Goal: Task Accomplishment & Management: Manage account settings

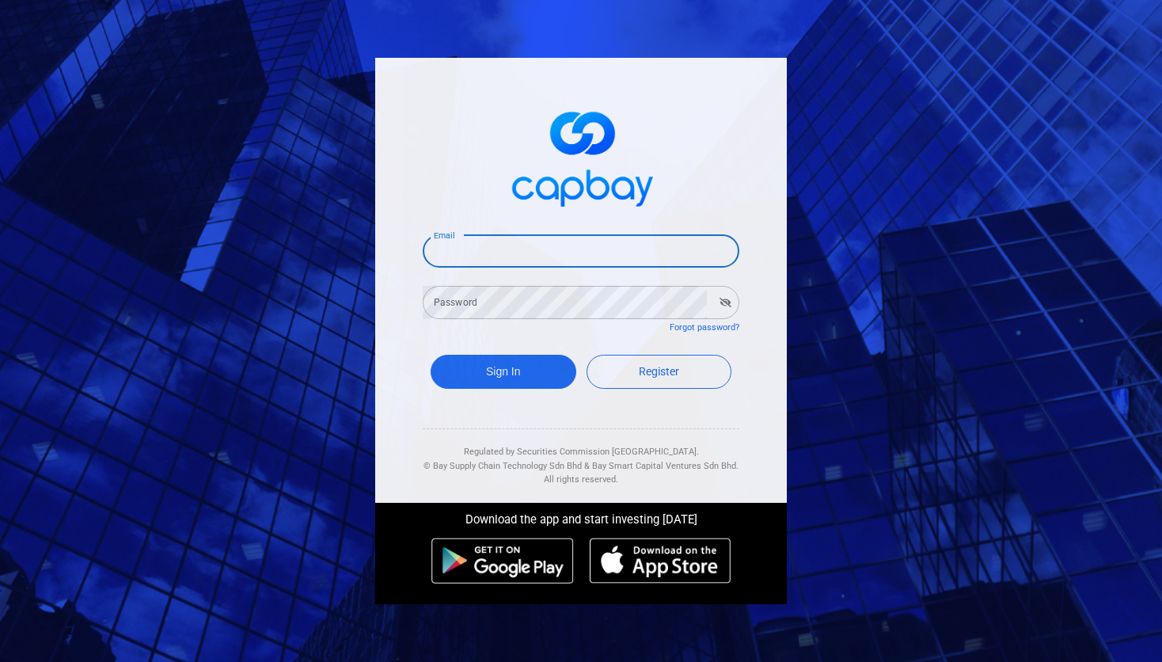
click at [511, 258] on input "Email" at bounding box center [581, 250] width 317 height 33
type input "[EMAIL_ADDRESS][DOMAIN_NAME]"
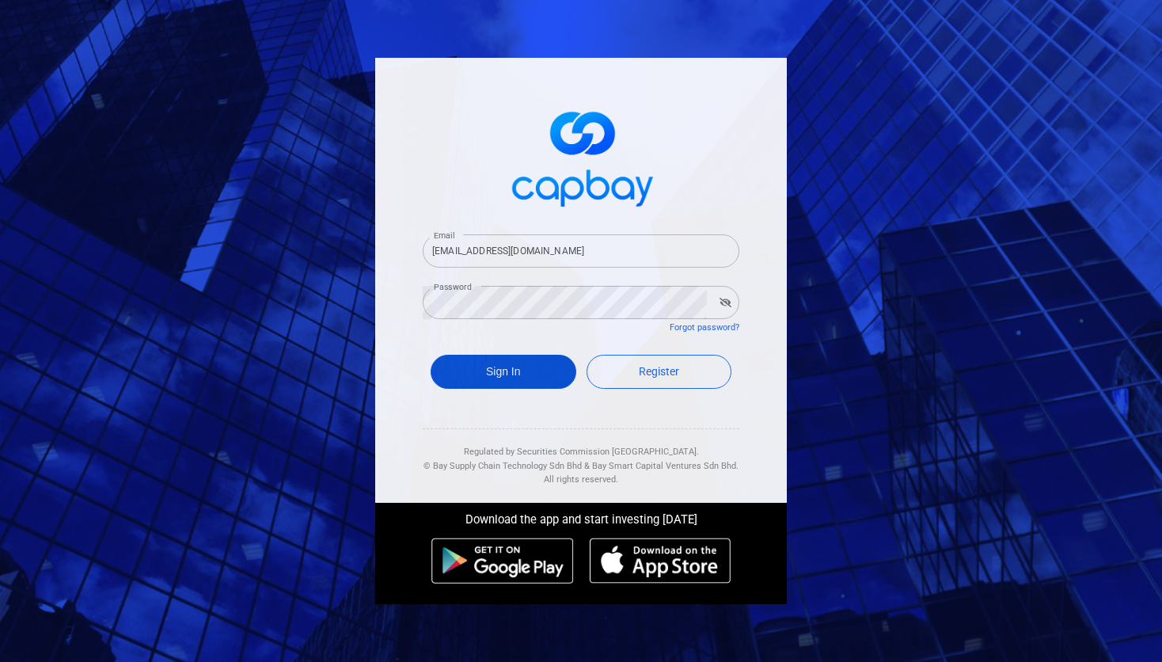
click at [505, 366] on button "Sign In" at bounding box center [504, 372] width 146 height 34
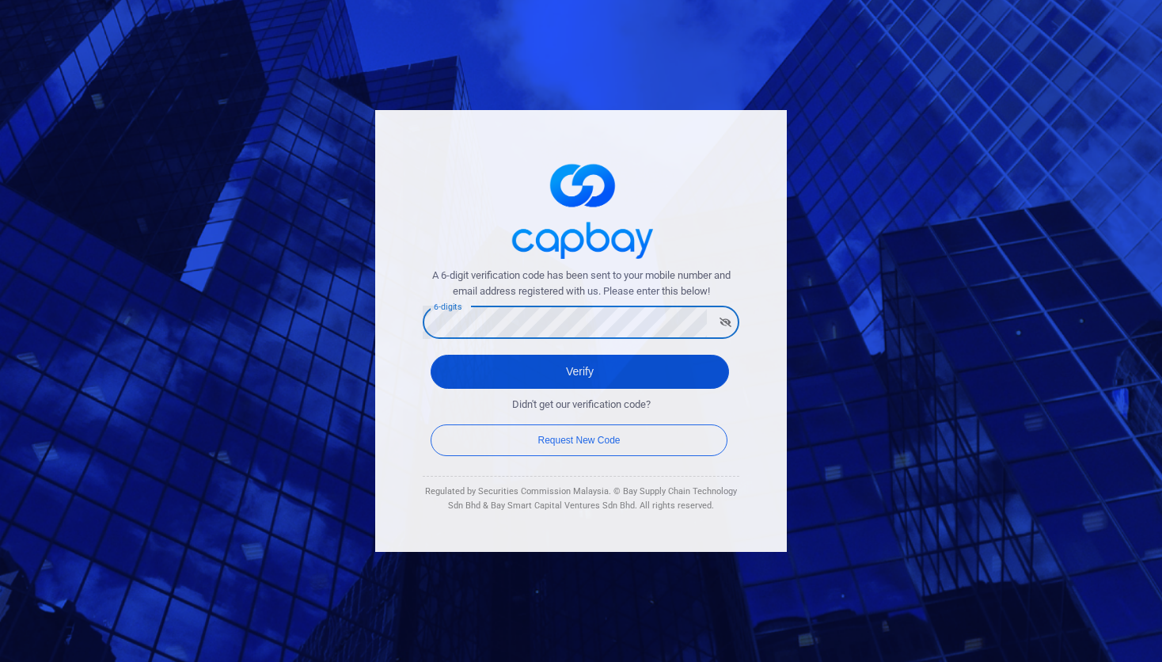
click at [485, 382] on button "Verify" at bounding box center [580, 372] width 299 height 34
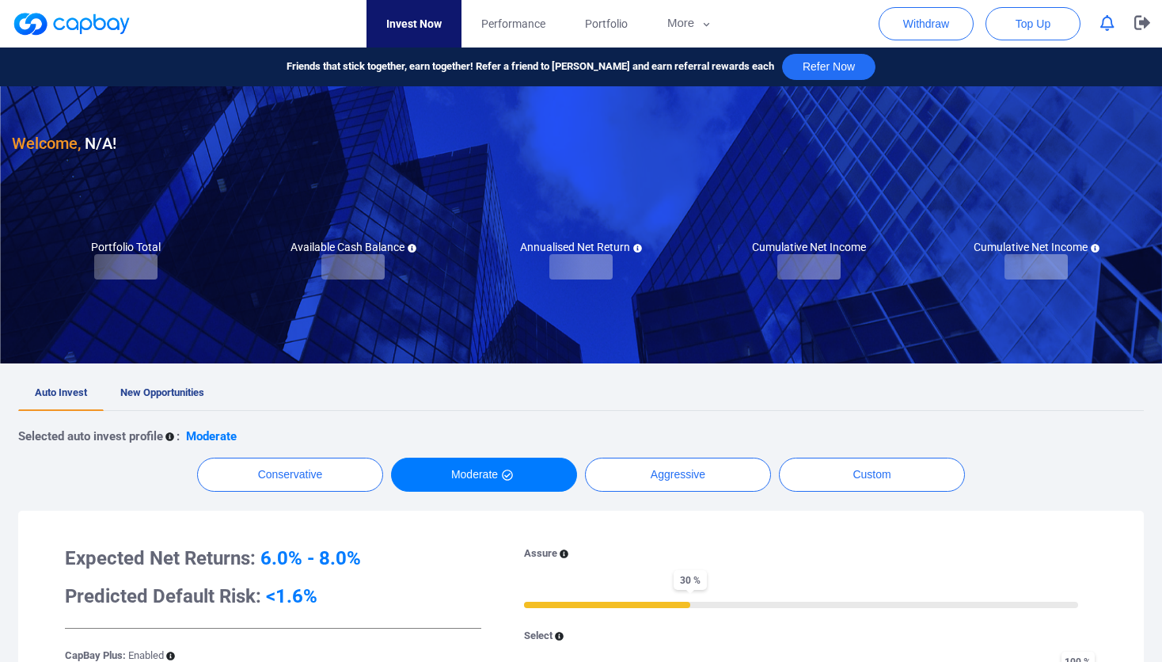
checkbox input "true"
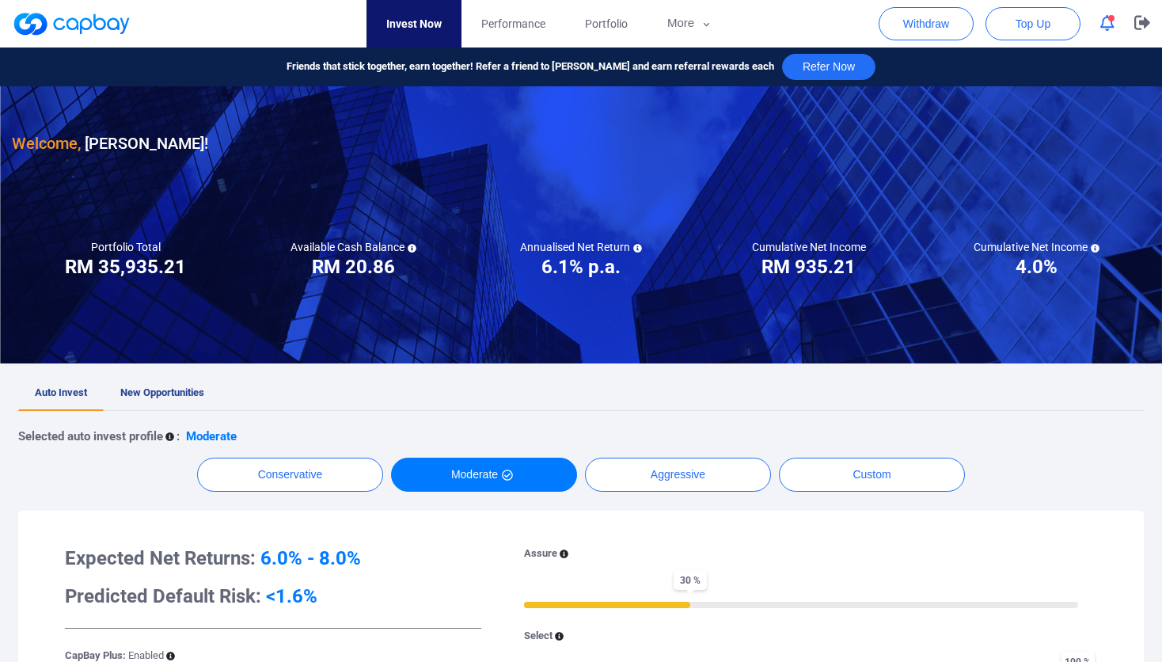
click at [261, 316] on div at bounding box center [581, 224] width 1162 height 277
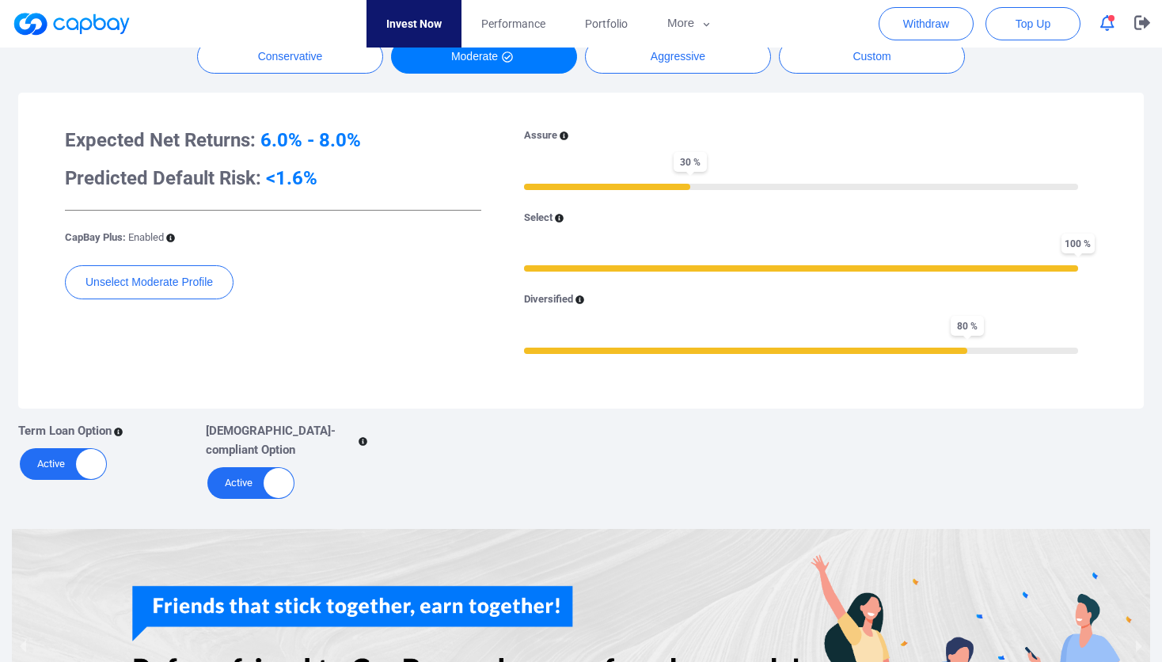
scroll to position [83, 0]
